Goal: Information Seeking & Learning: Understand process/instructions

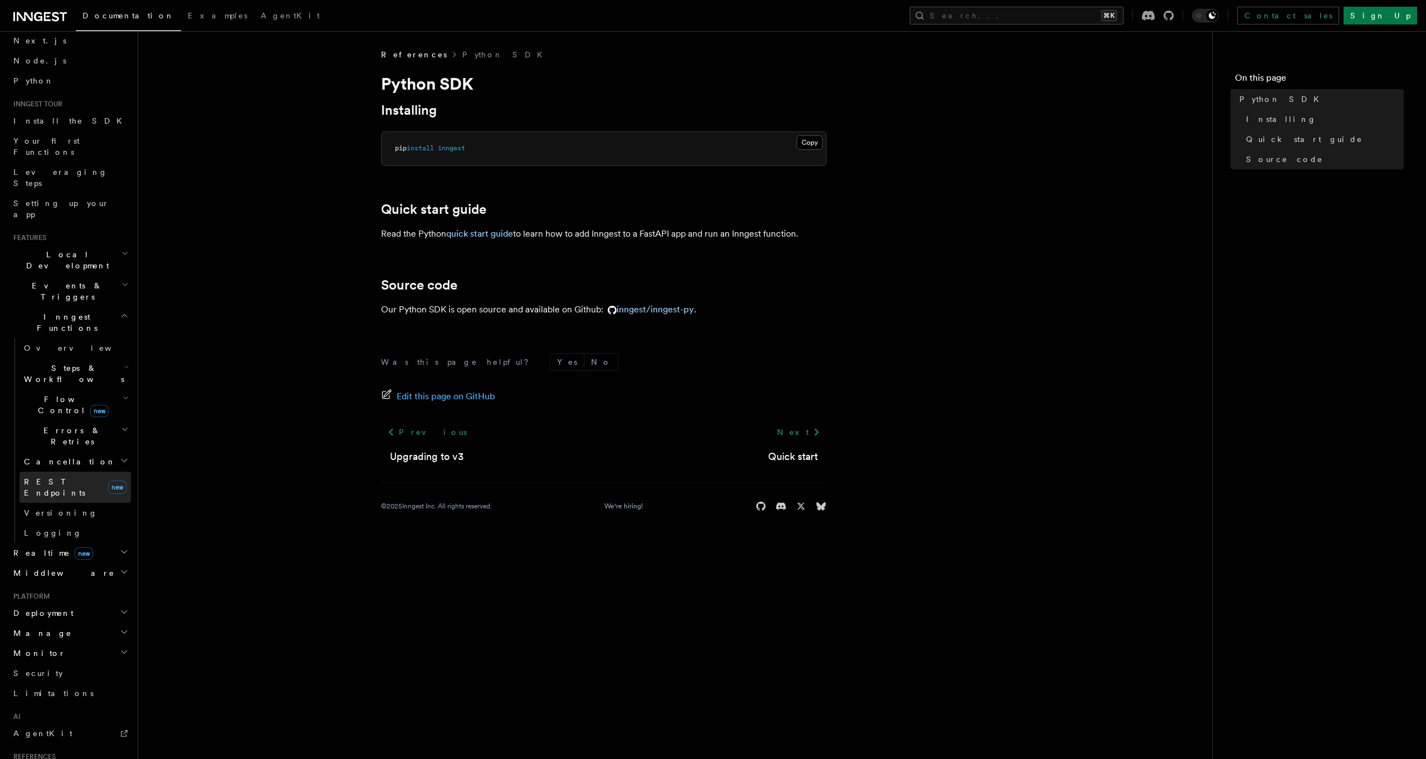
scroll to position [57, 0]
click at [650, 313] on link "inngest/inngest-py" at bounding box center [648, 309] width 91 height 11
click at [644, 310] on link "inngest/inngest-py" at bounding box center [648, 309] width 91 height 11
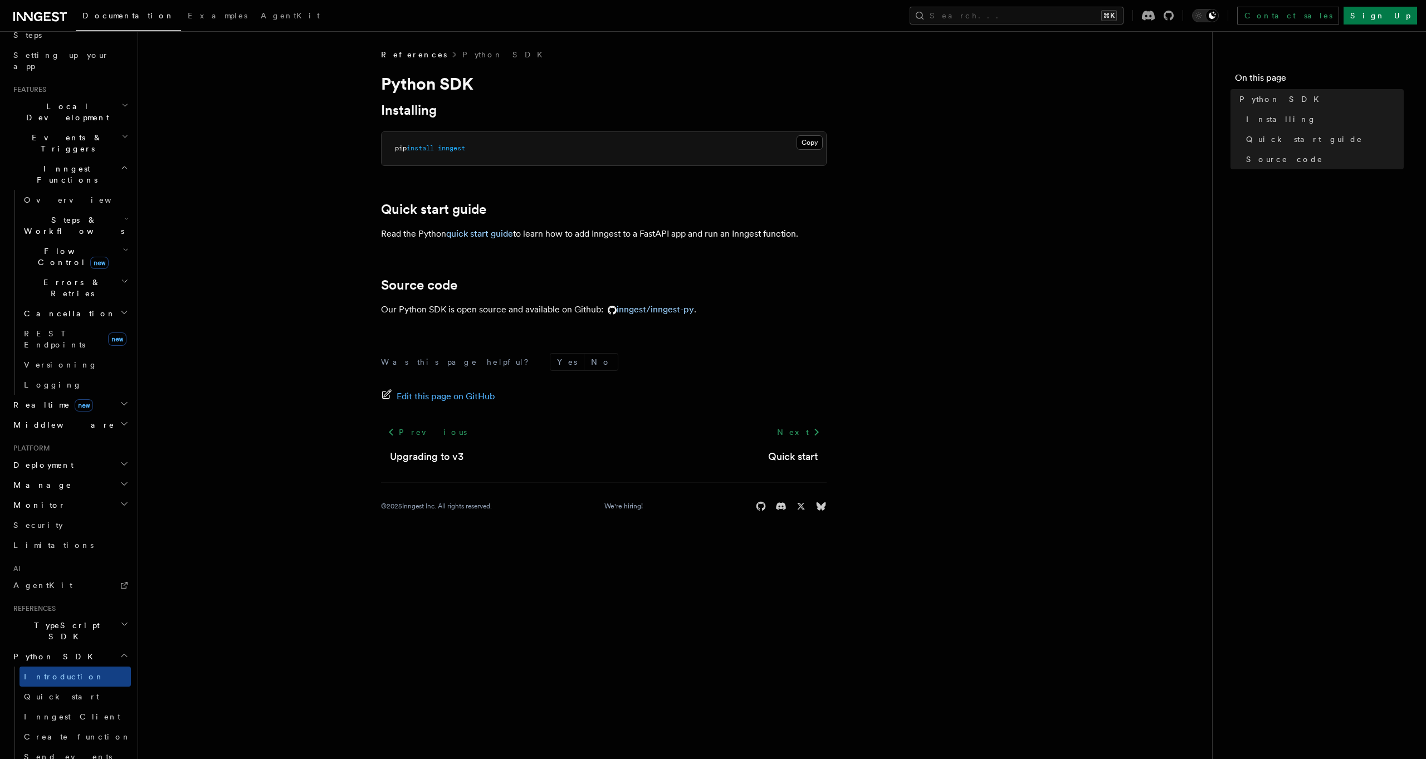
scroll to position [255, 0]
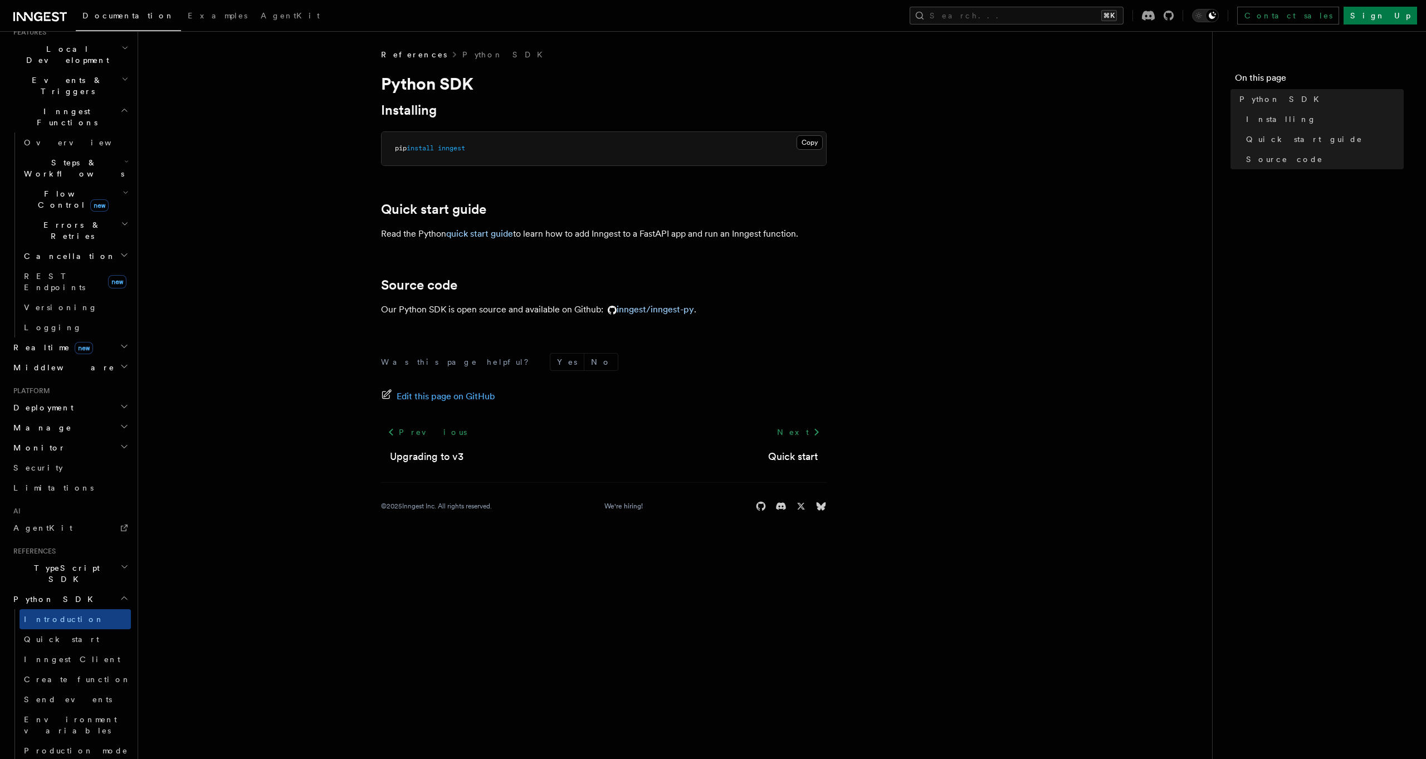
click at [227, 476] on article "References Python SDK Python SDK Installing Copy Copied pip install inngest Qui…" at bounding box center [675, 294] width 1039 height 490
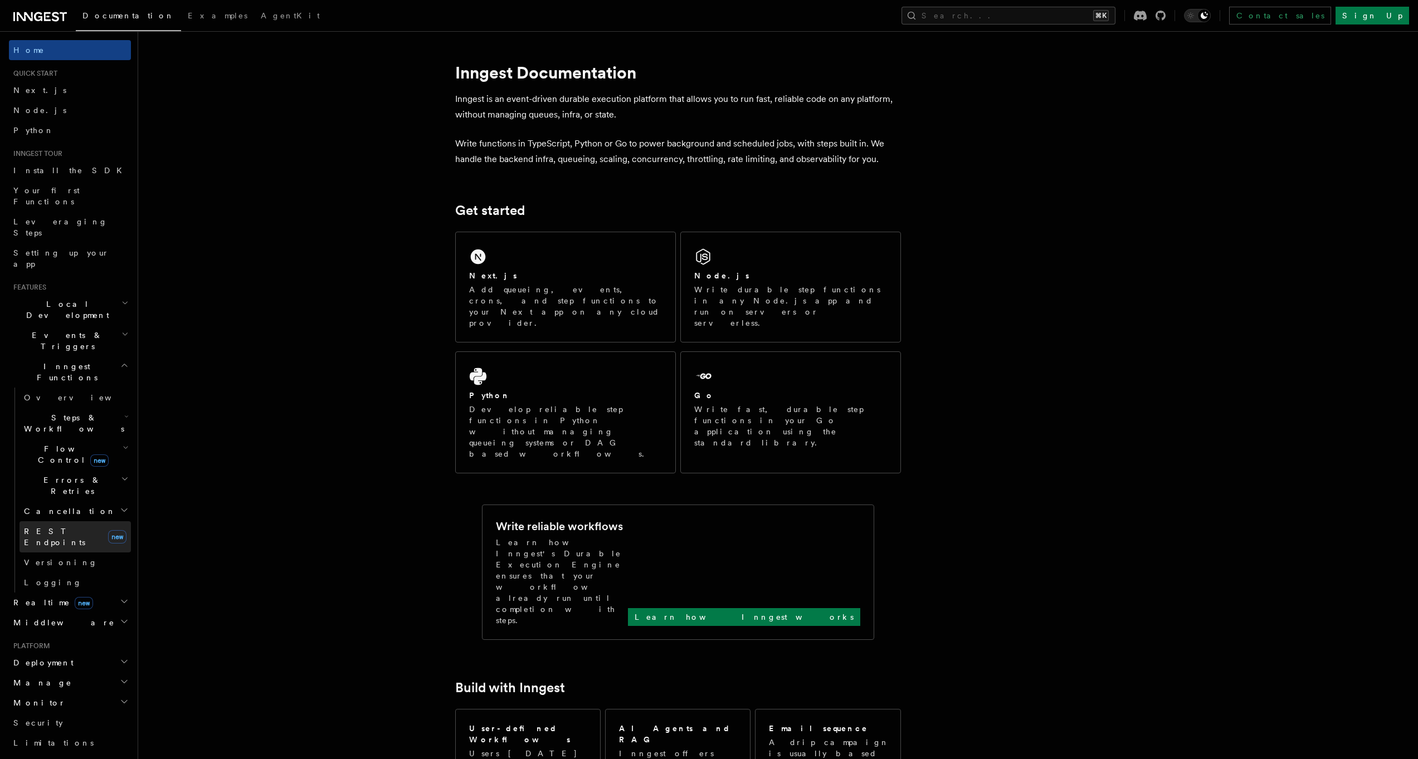
scroll to position [14, 0]
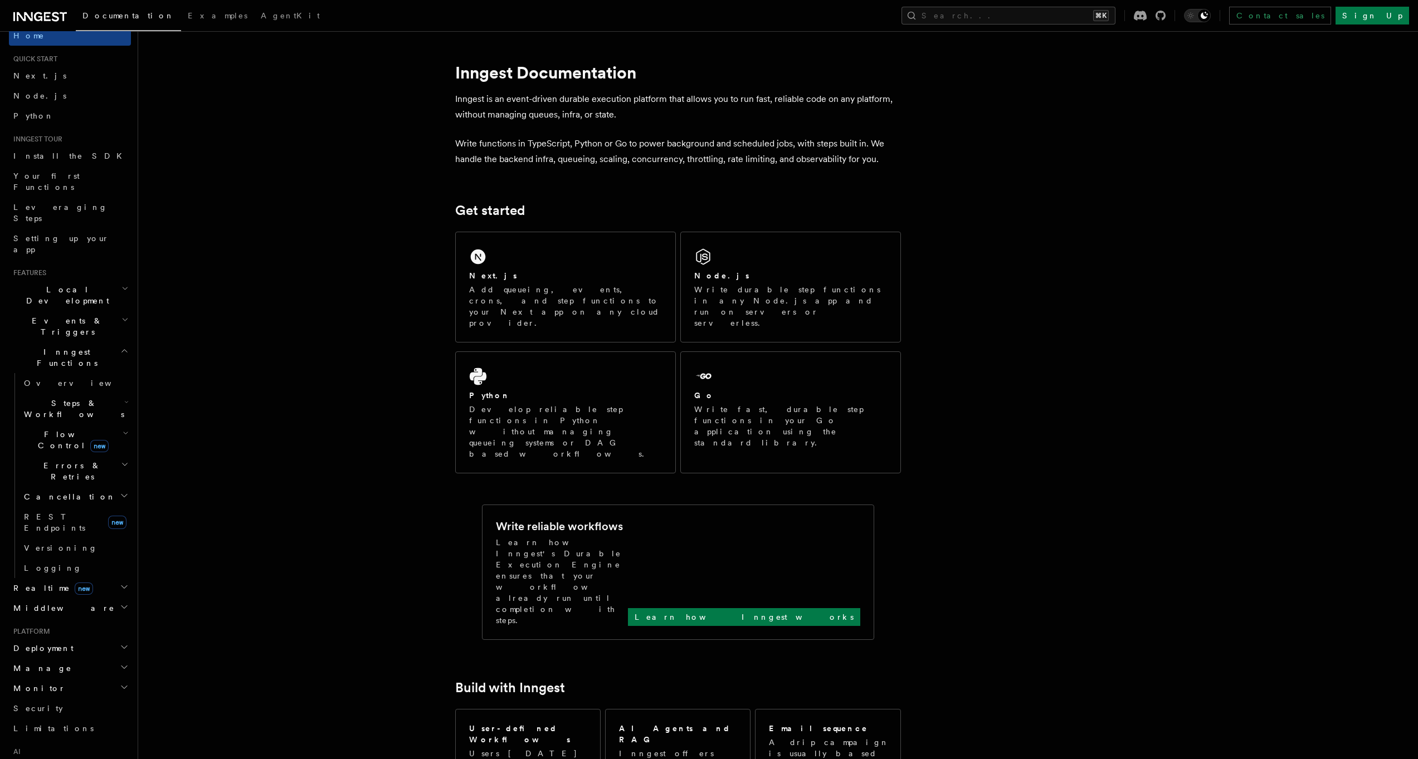
click at [120, 347] on icon "button" at bounding box center [124, 351] width 8 height 9
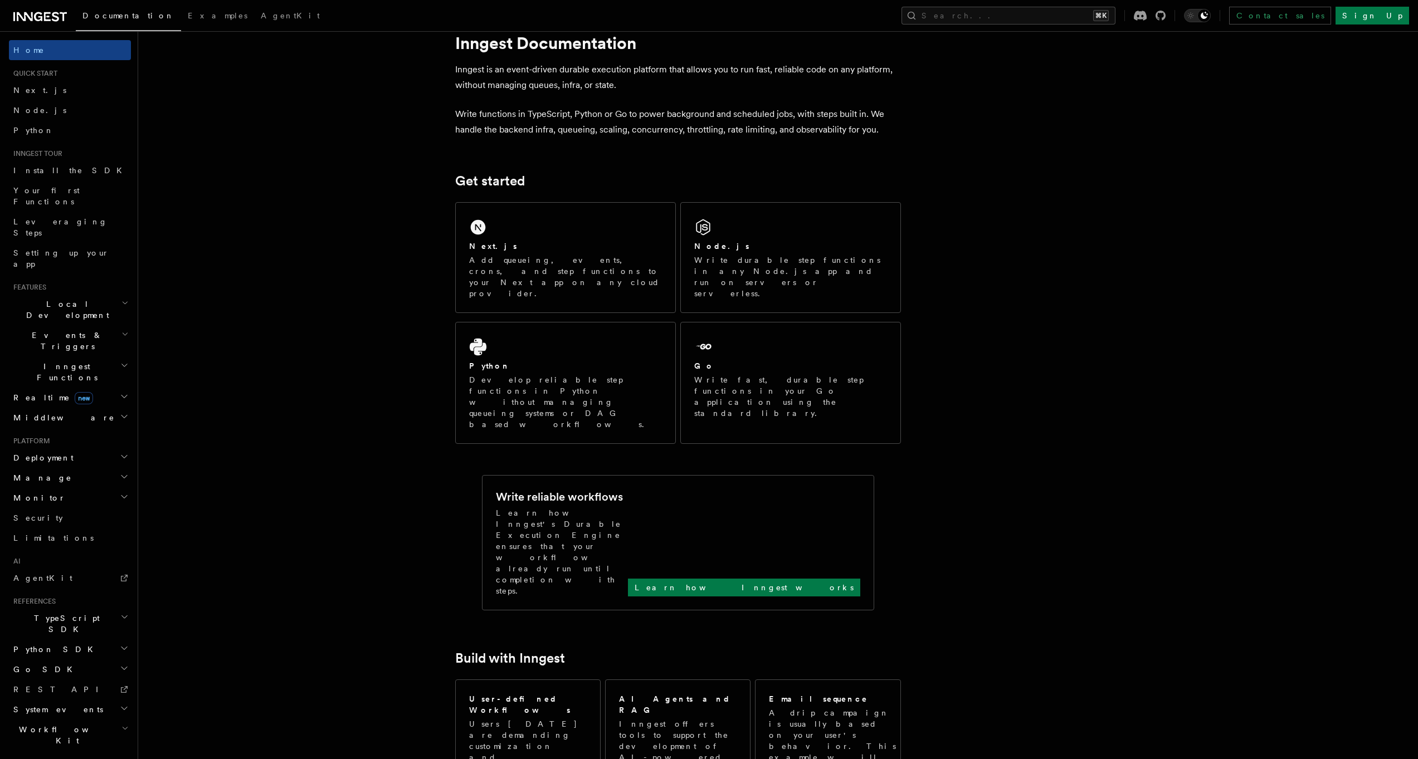
scroll to position [58, 0]
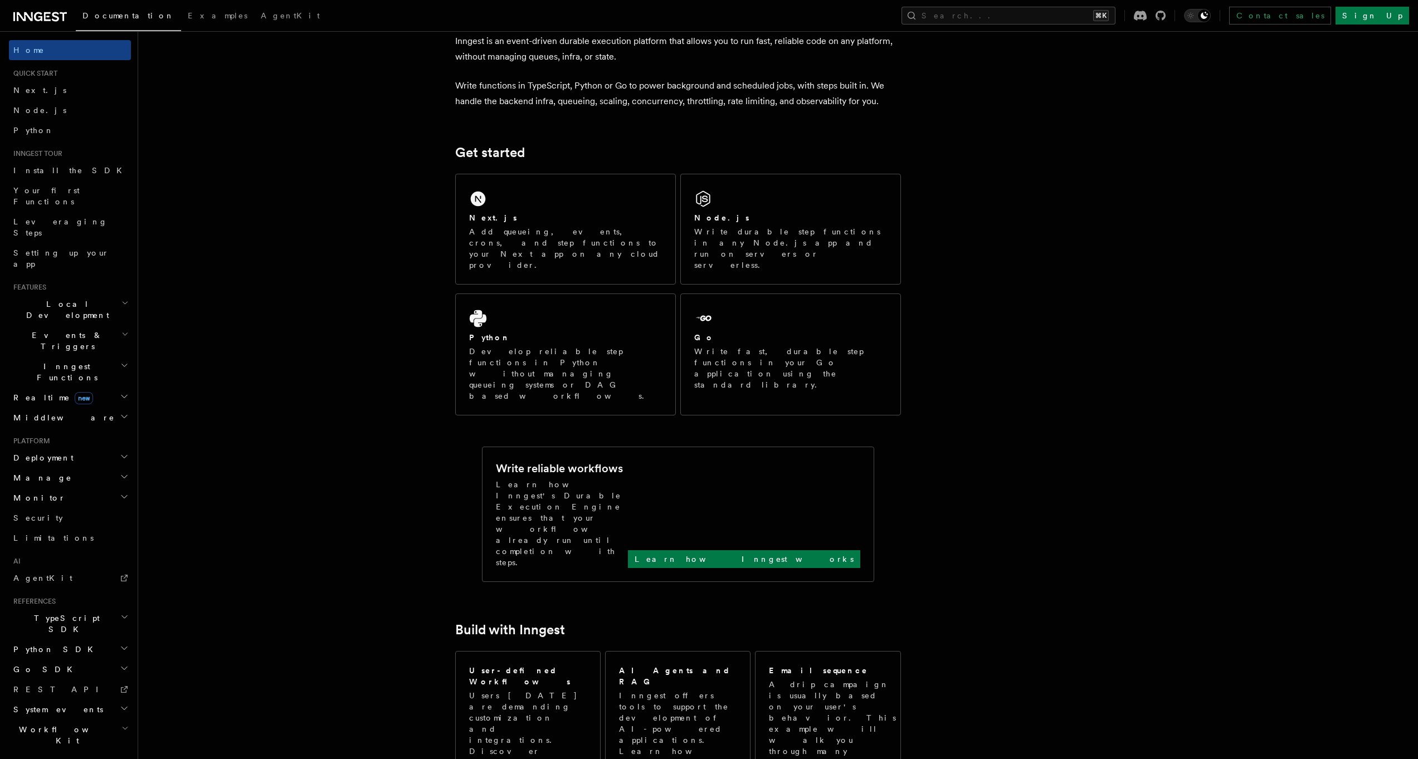
click at [50, 613] on span "TypeScript SDK" at bounding box center [64, 624] width 111 height 22
click at [50, 644] on span "Python SDK" at bounding box center [54, 649] width 91 height 11
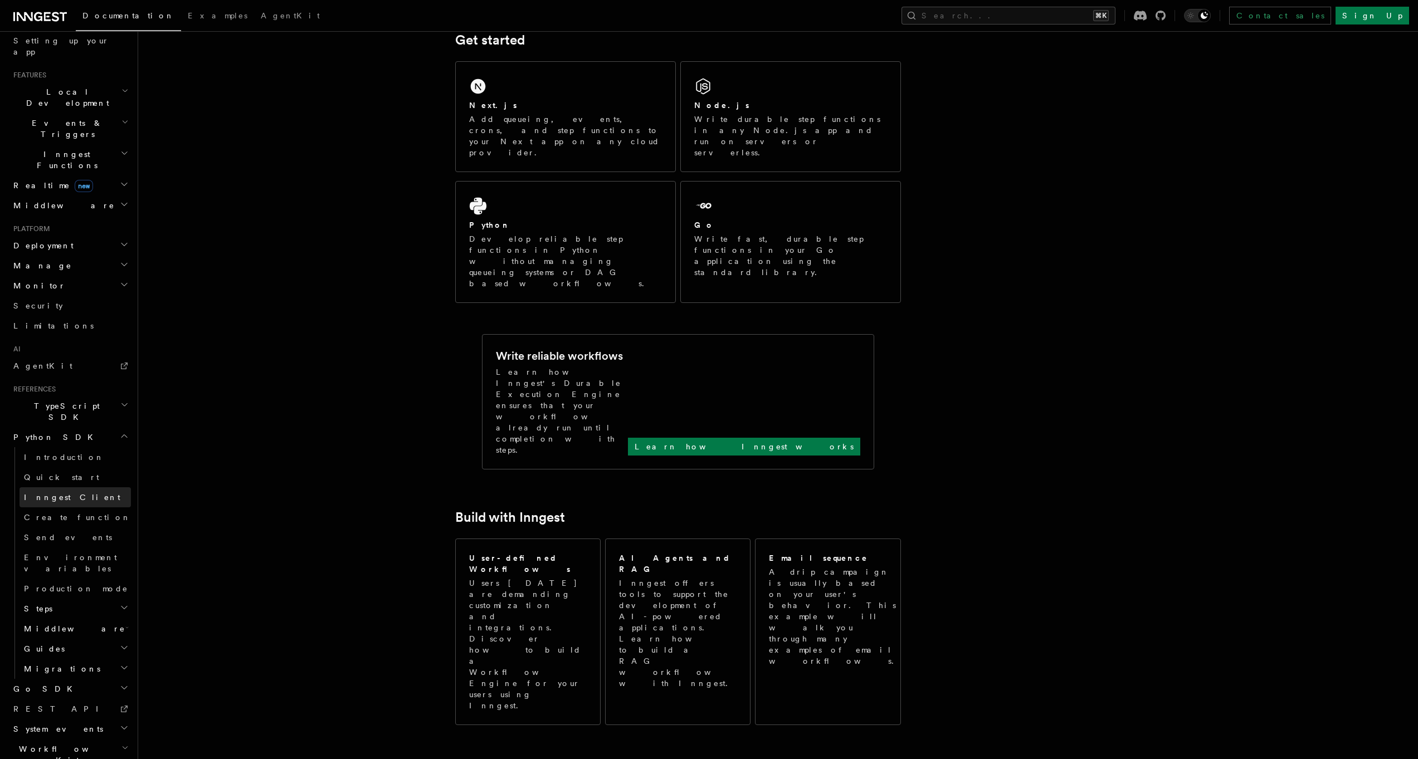
scroll to position [178, 0]
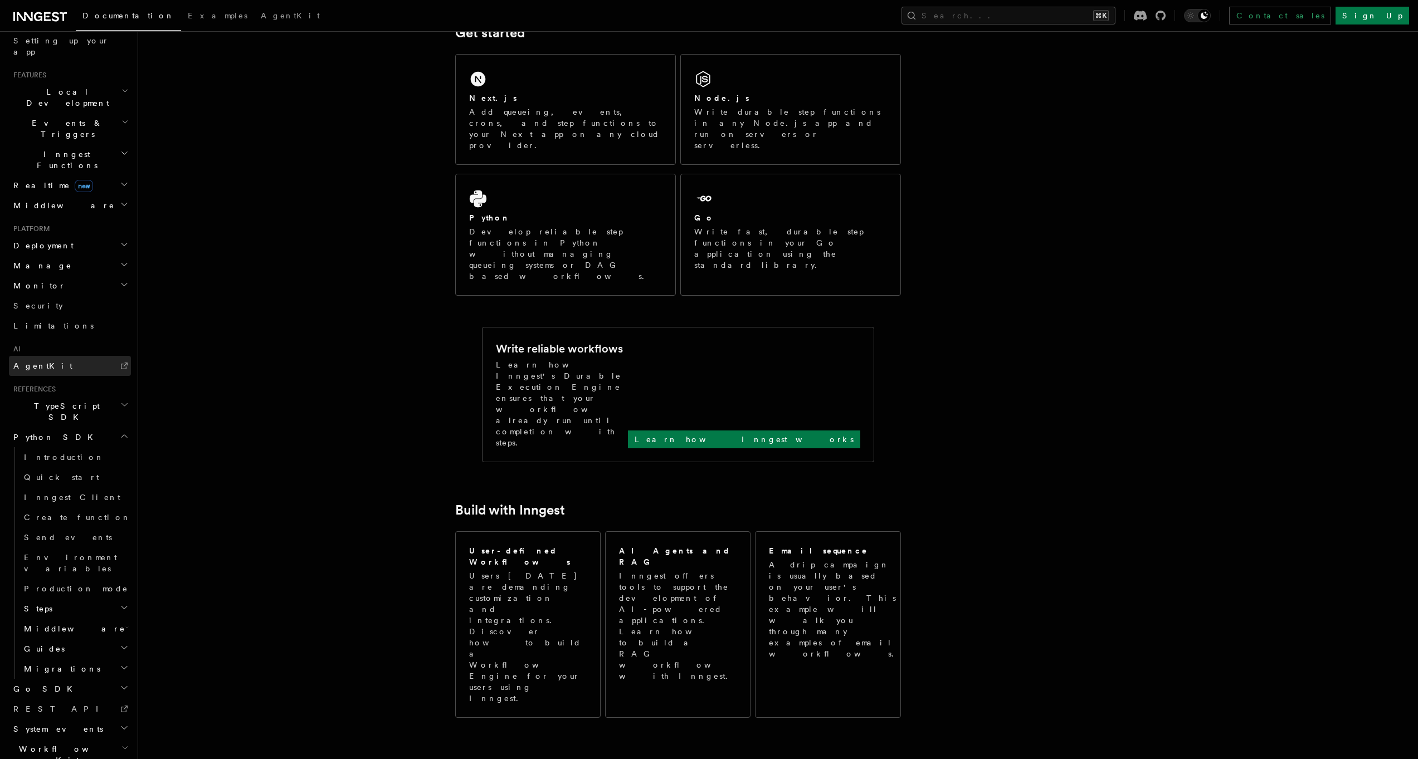
click at [54, 356] on link "AgentKit" at bounding box center [70, 366] width 122 height 20
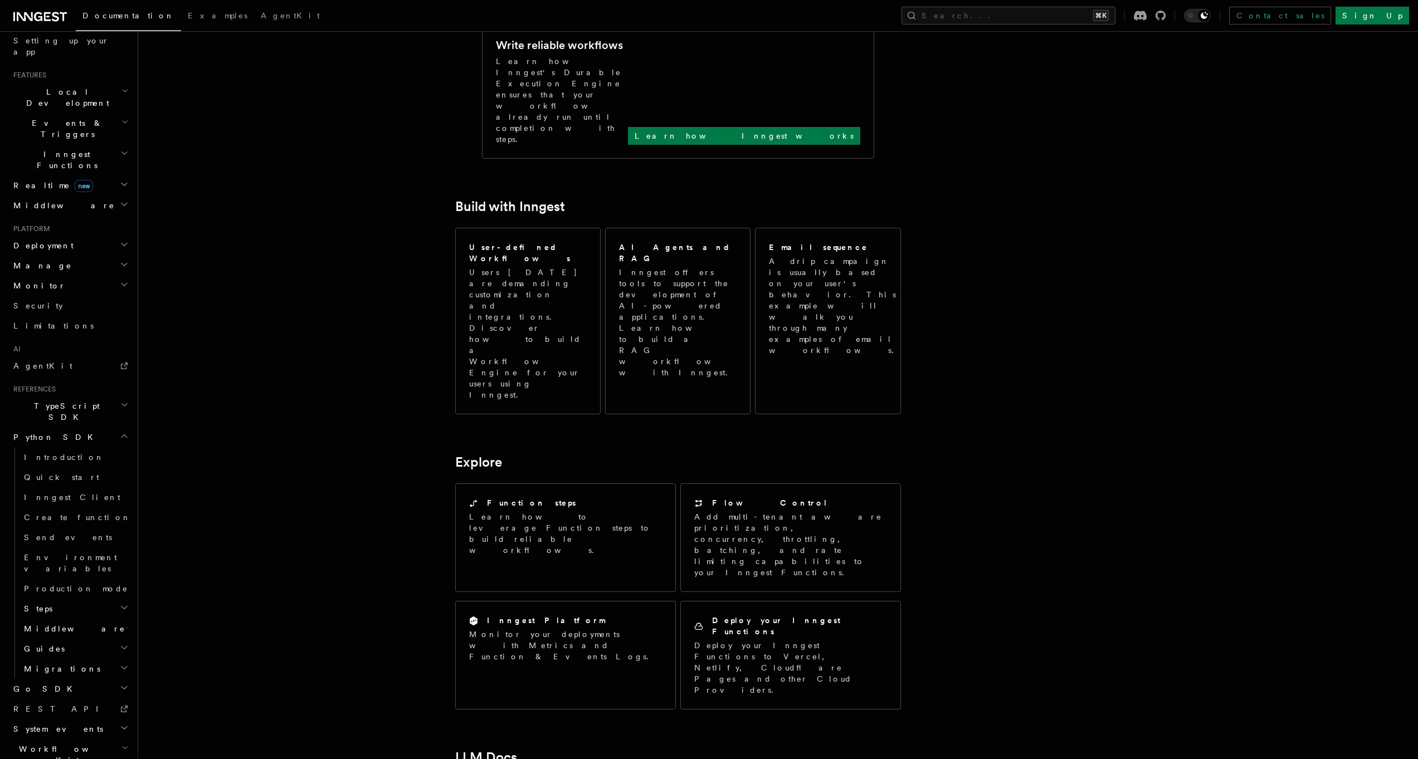
scroll to position [539, 0]
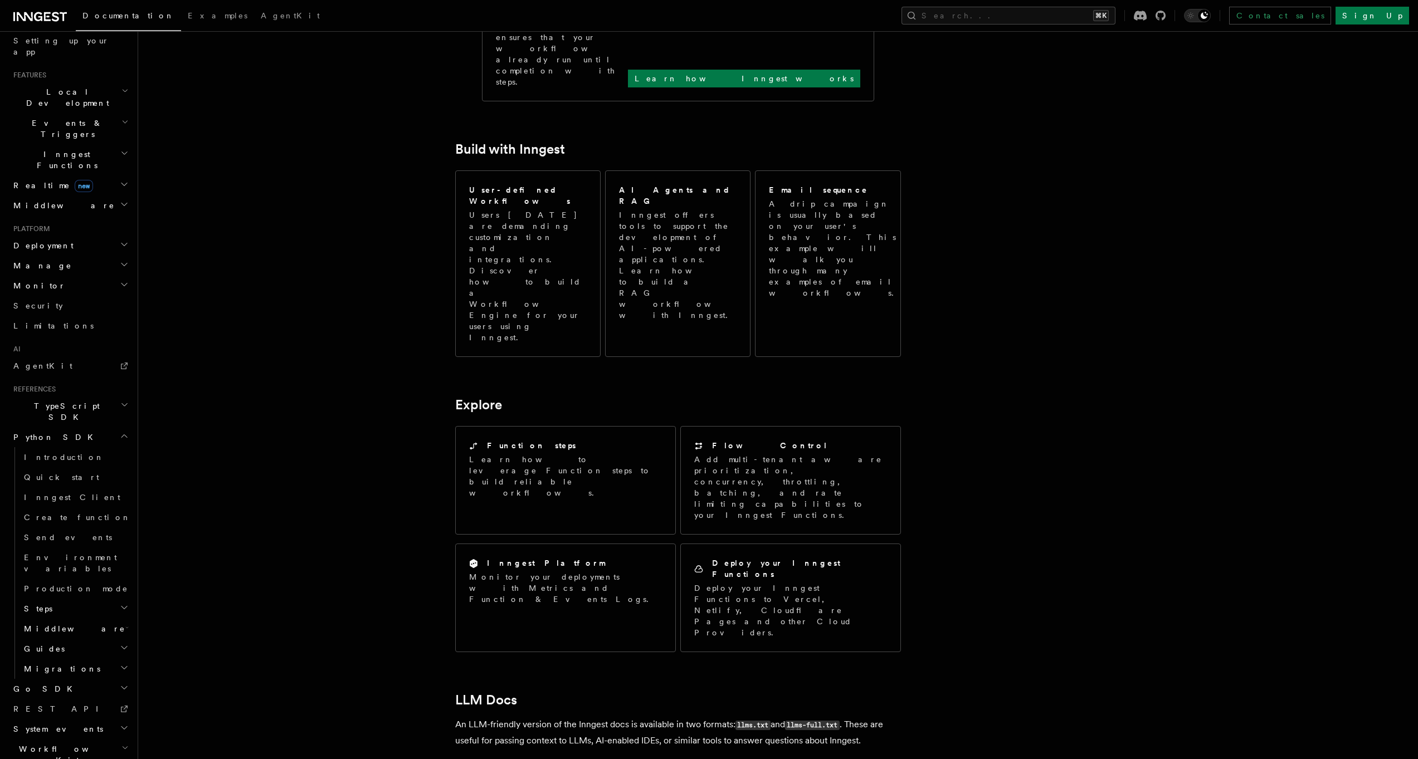
click at [435, 329] on article "Inngest Documentation Inngest is an event-driven durable execution platform tha…" at bounding box center [749, 341] width 1186 height 1663
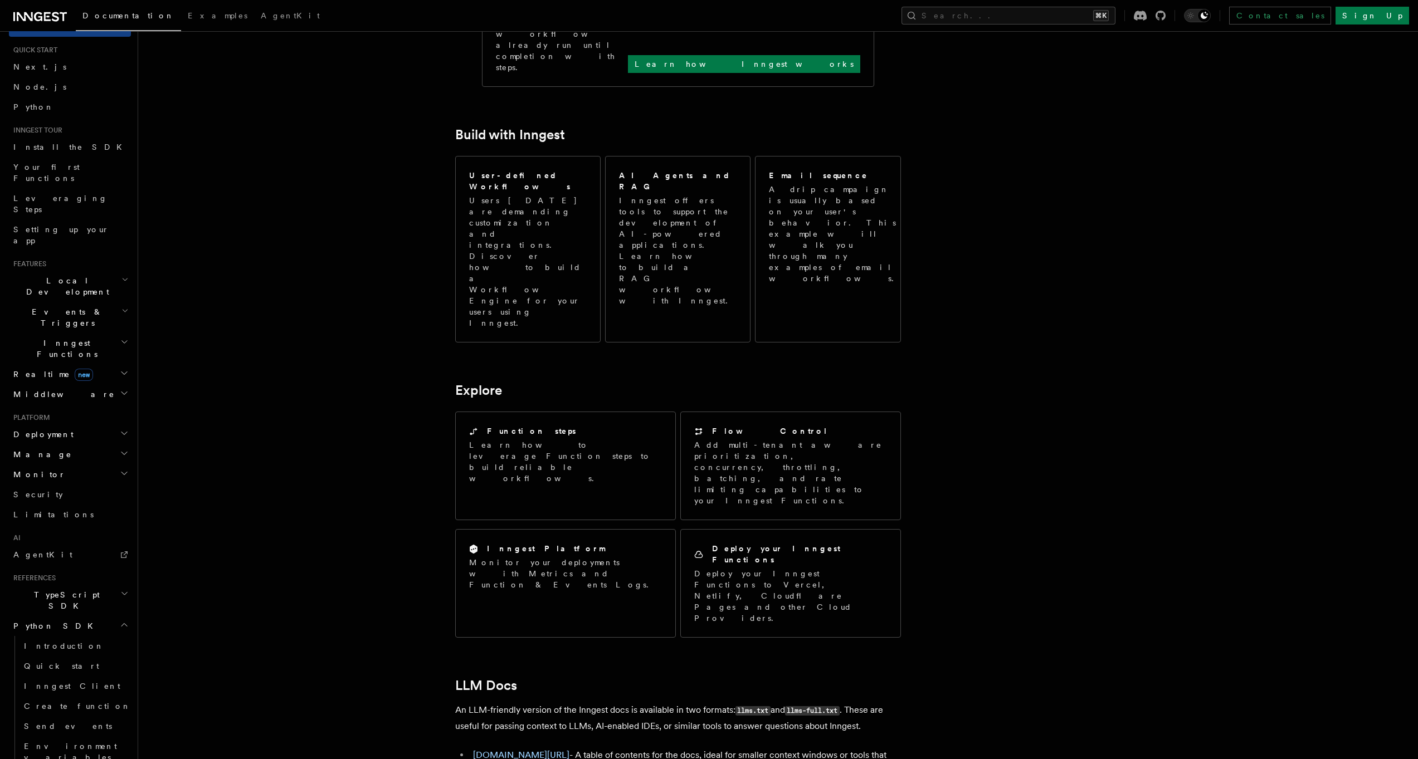
scroll to position [2, 0]
click at [84, 355] on h2 "Inngest Functions" at bounding box center [70, 370] width 122 height 31
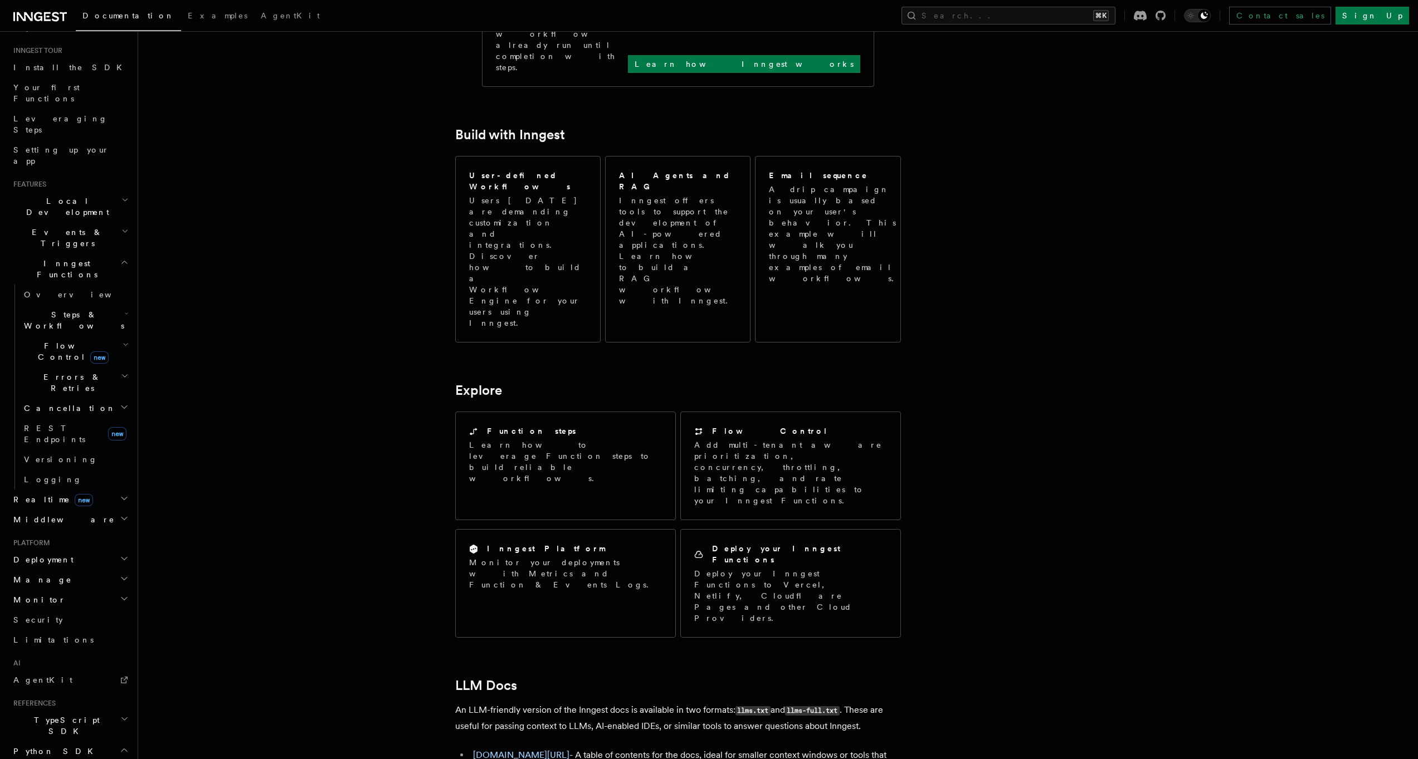
click at [289, 303] on article "Inngest Documentation Inngest is an event-driven durable execution platform tha…" at bounding box center [749, 327] width 1186 height 1663
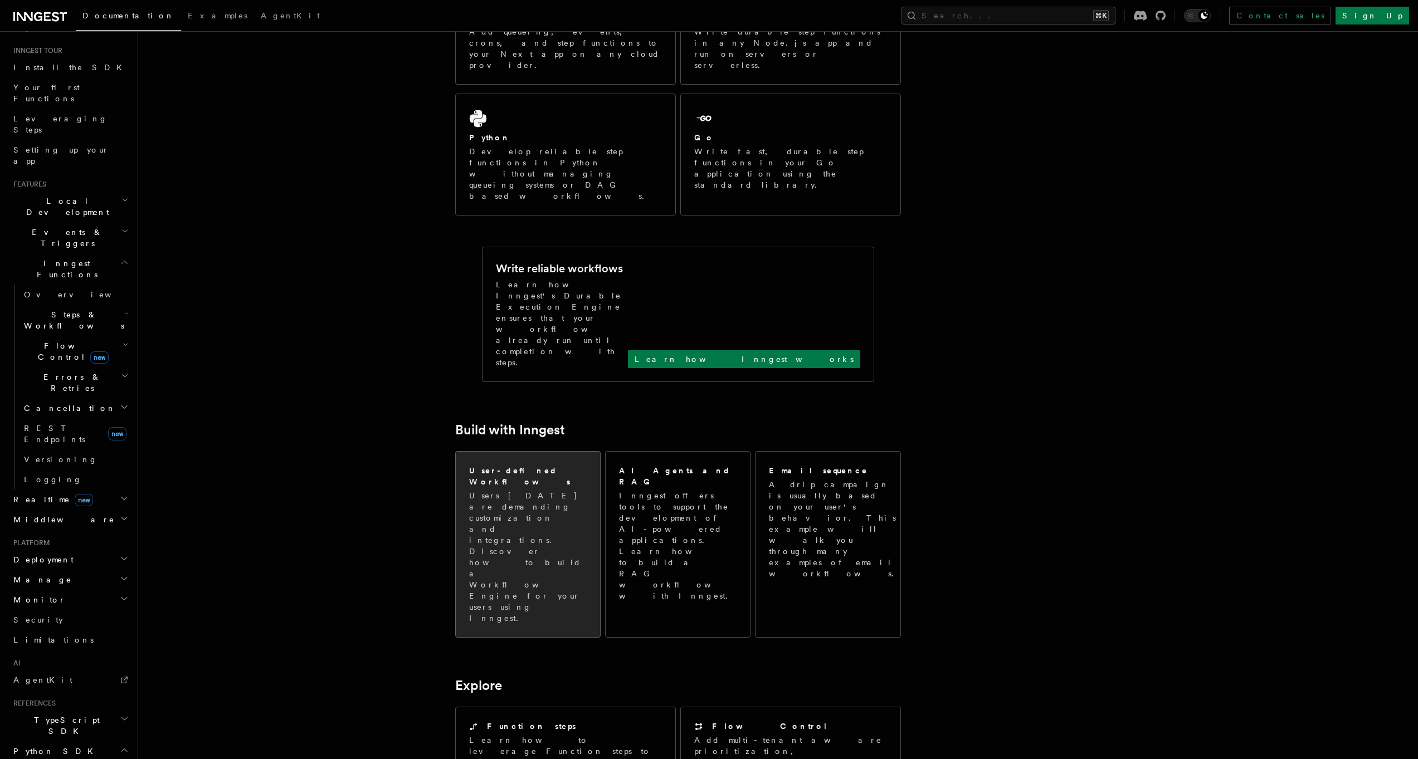
scroll to position [67, 0]
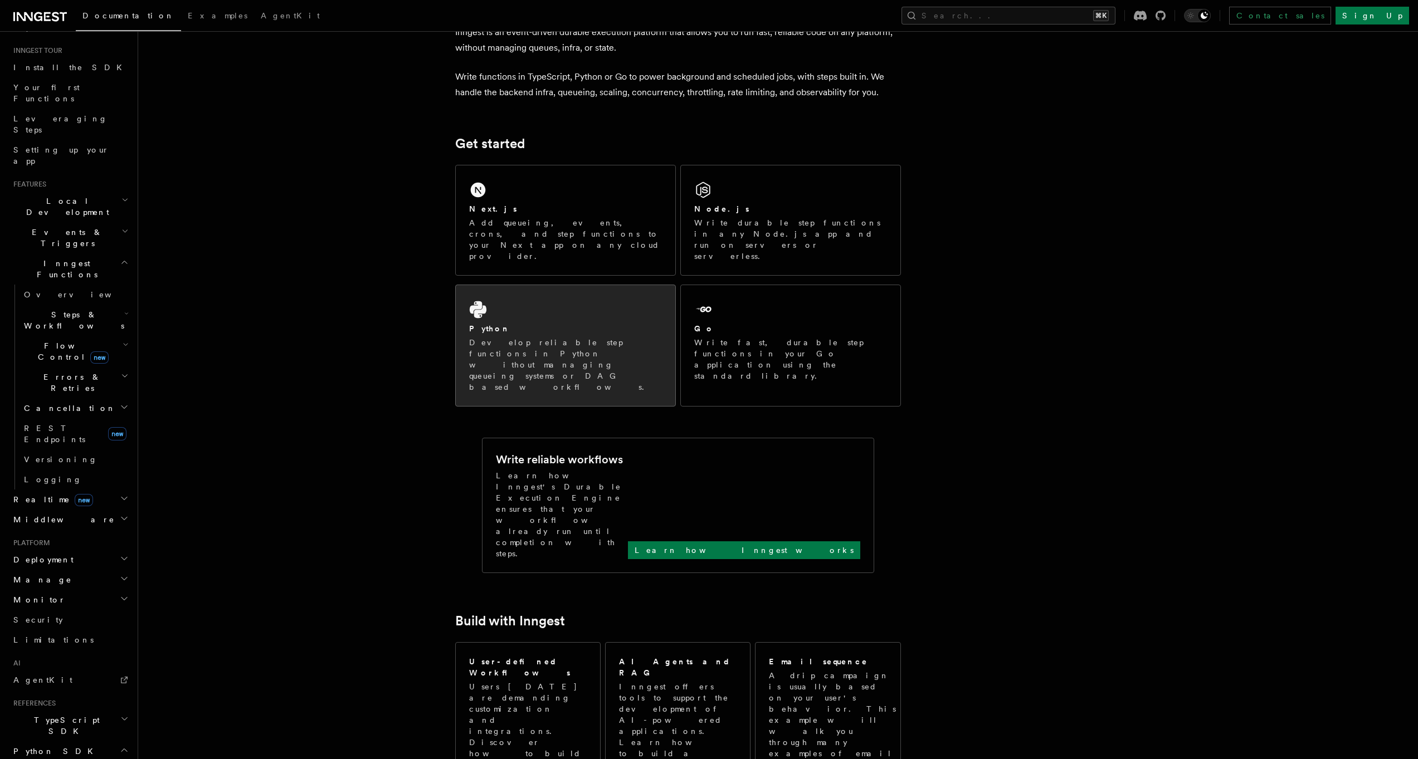
click at [556, 285] on div "Python Develop reliable step functions in Python without managing queueing syst…" at bounding box center [566, 345] width 220 height 121
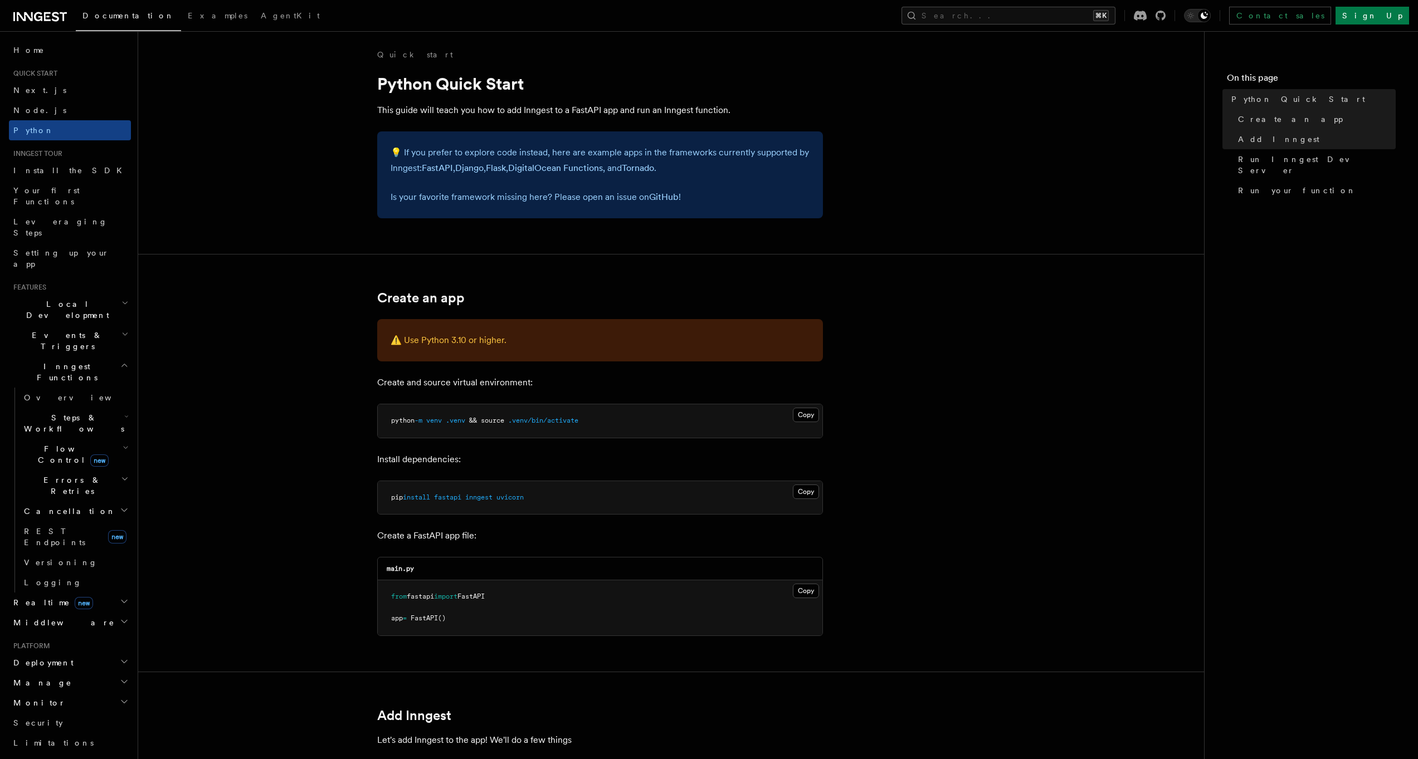
click at [553, 387] on p "Create and source virtual environment:" at bounding box center [600, 383] width 446 height 16
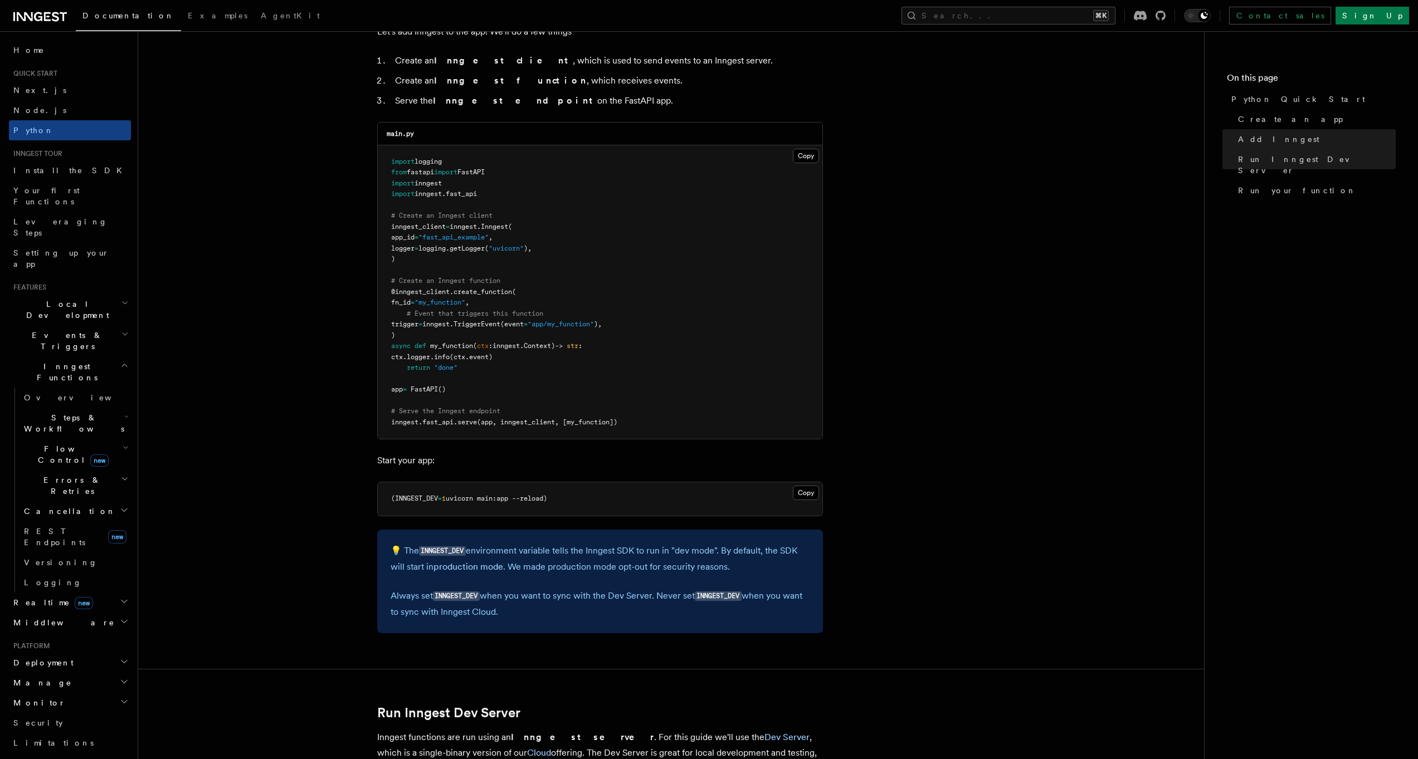
scroll to position [716, 0]
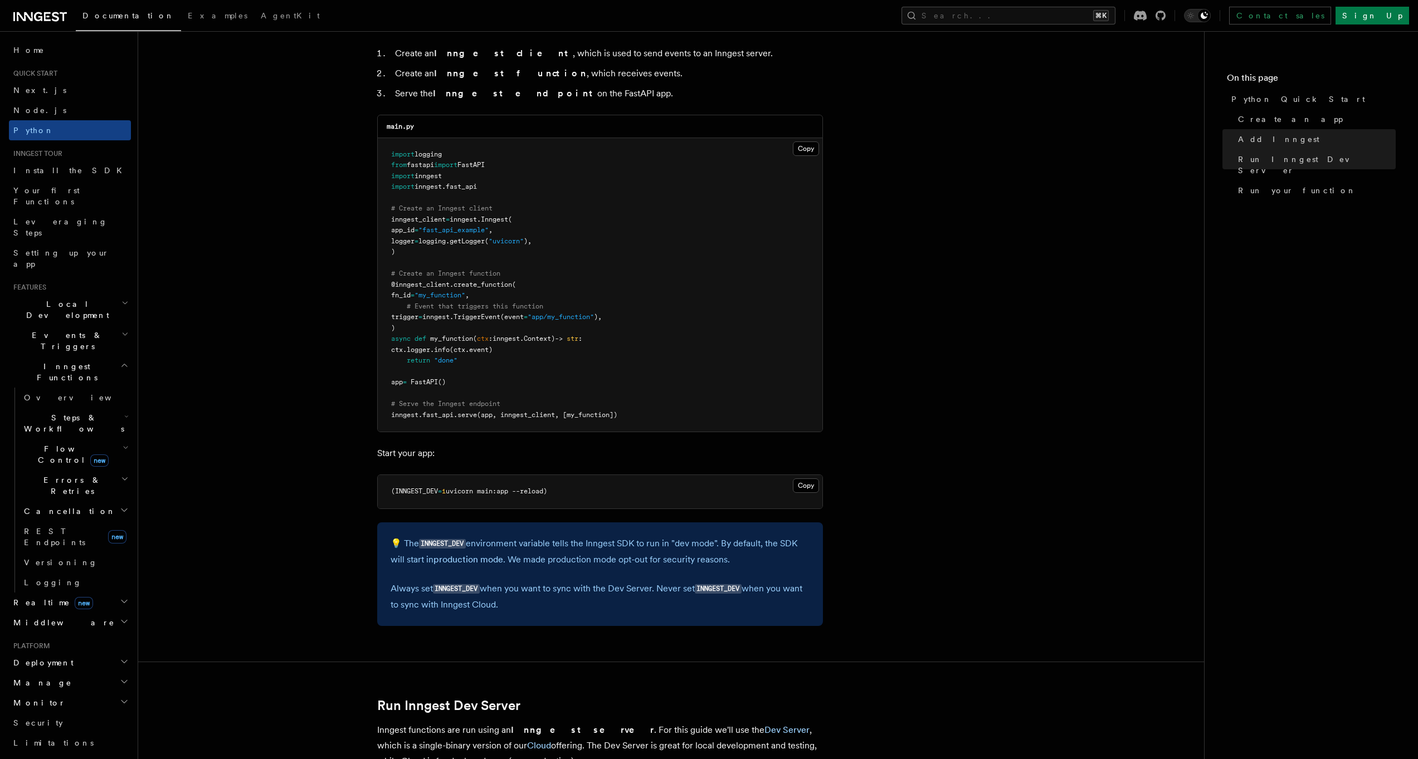
click at [270, 382] on article "Quick start Python Quick Start This guide will teach you how to add Inngest to …" at bounding box center [671, 717] width 1030 height 2768
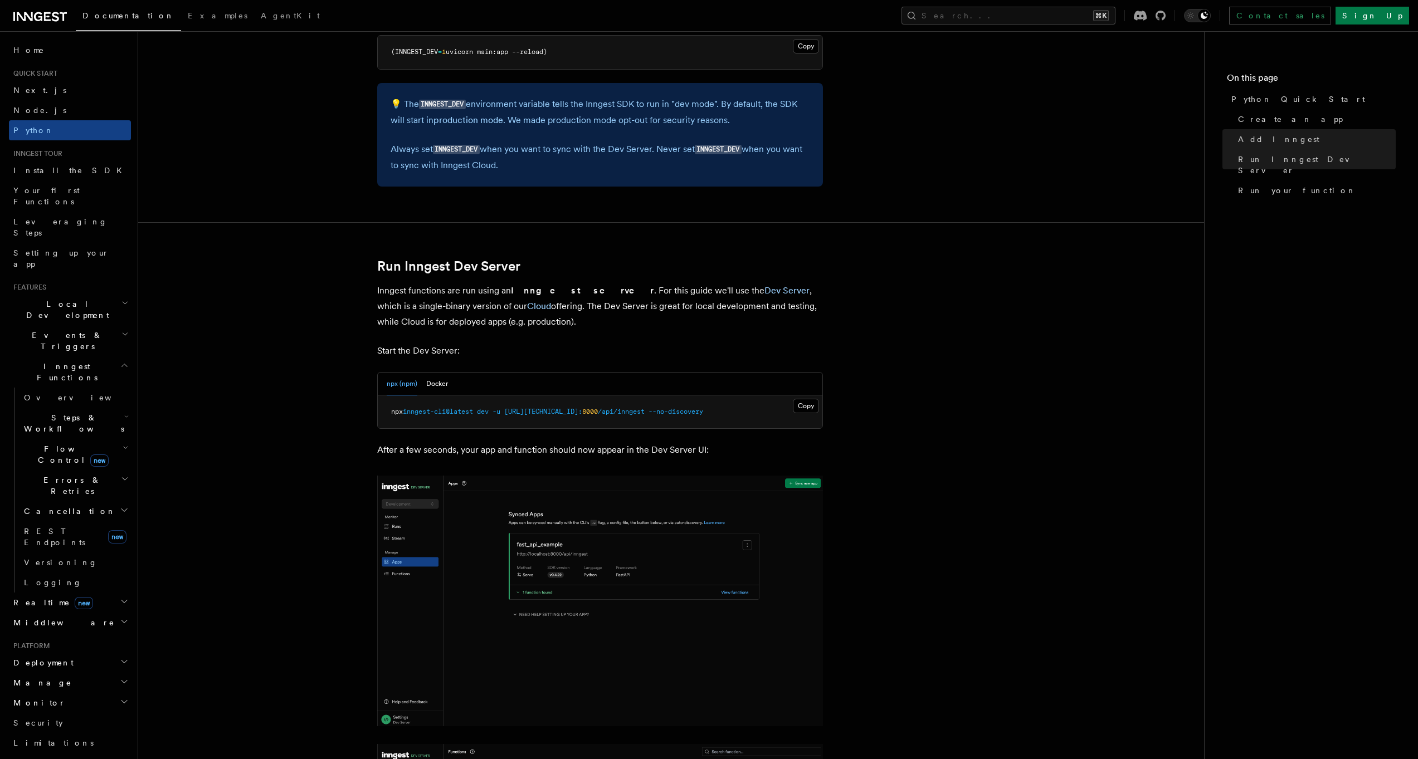
scroll to position [1213, 0]
